Goal: Find specific page/section: Find specific page/section

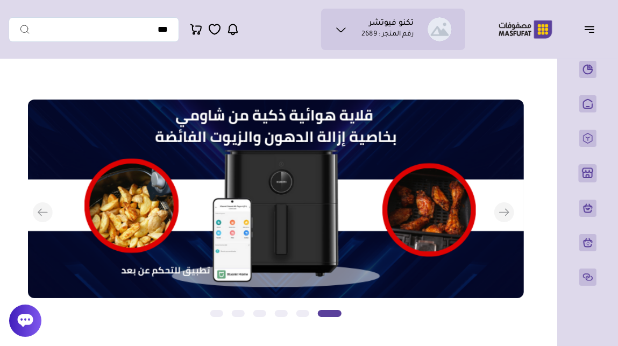
click at [26, 318] on icon at bounding box center [26, 320] width 16 height 13
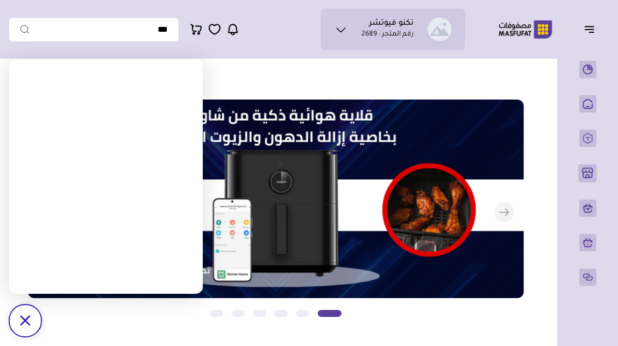
click at [26, 318] on icon "/svg>" at bounding box center [25, 320] width 10 height 10
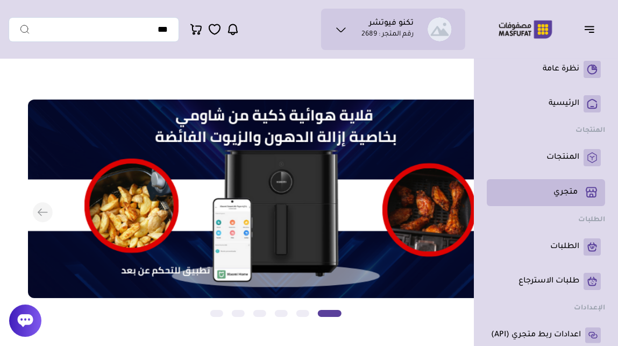
click at [564, 188] on p "متجري ( 0 )" at bounding box center [566, 192] width 24 height 11
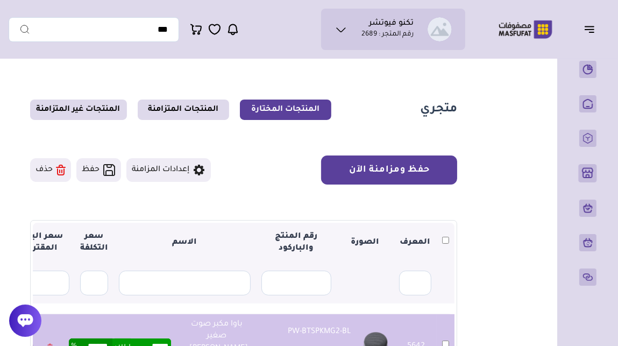
click at [400, 167] on button "حفظ ومزامنة الآن" at bounding box center [389, 170] width 136 height 29
